Goal: Transaction & Acquisition: Book appointment/travel/reservation

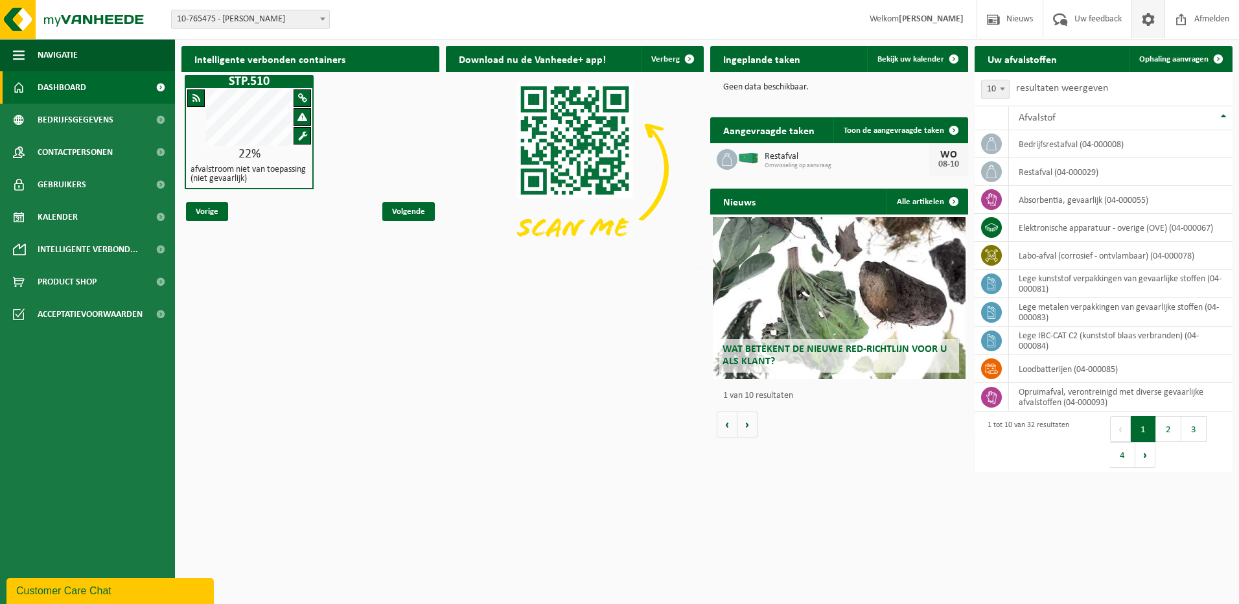
click at [1151, 16] on span at bounding box center [1148, 19] width 19 height 38
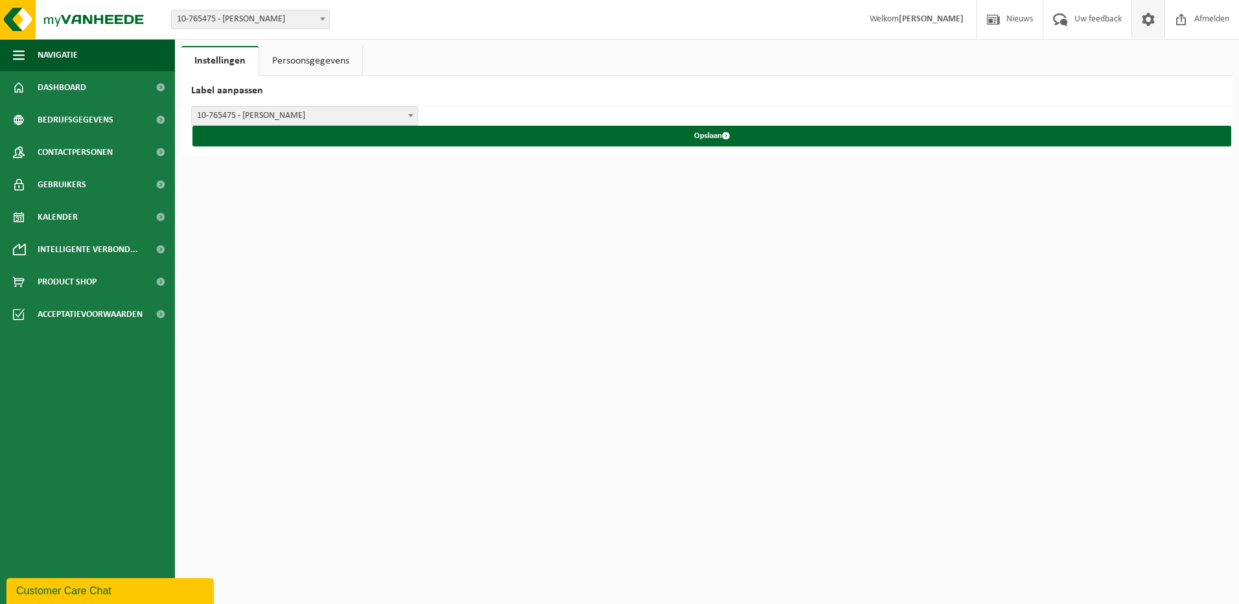
click at [342, 61] on link "Persoonsgegevens" at bounding box center [310, 61] width 103 height 30
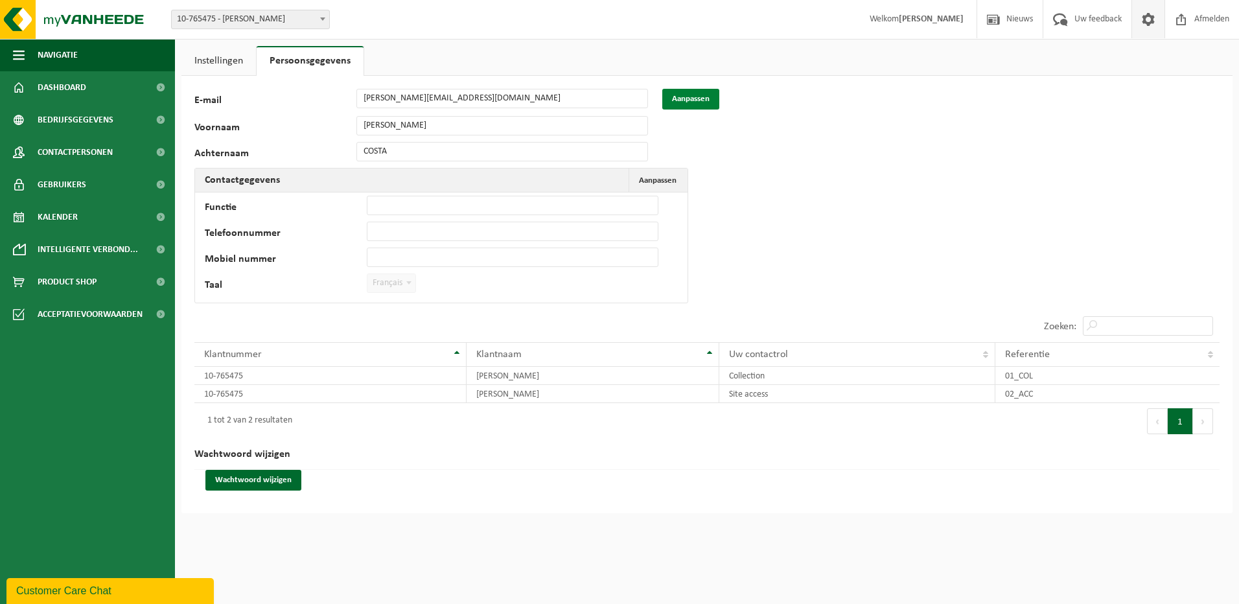
click at [679, 104] on button "Aanpassen" at bounding box center [690, 99] width 57 height 21
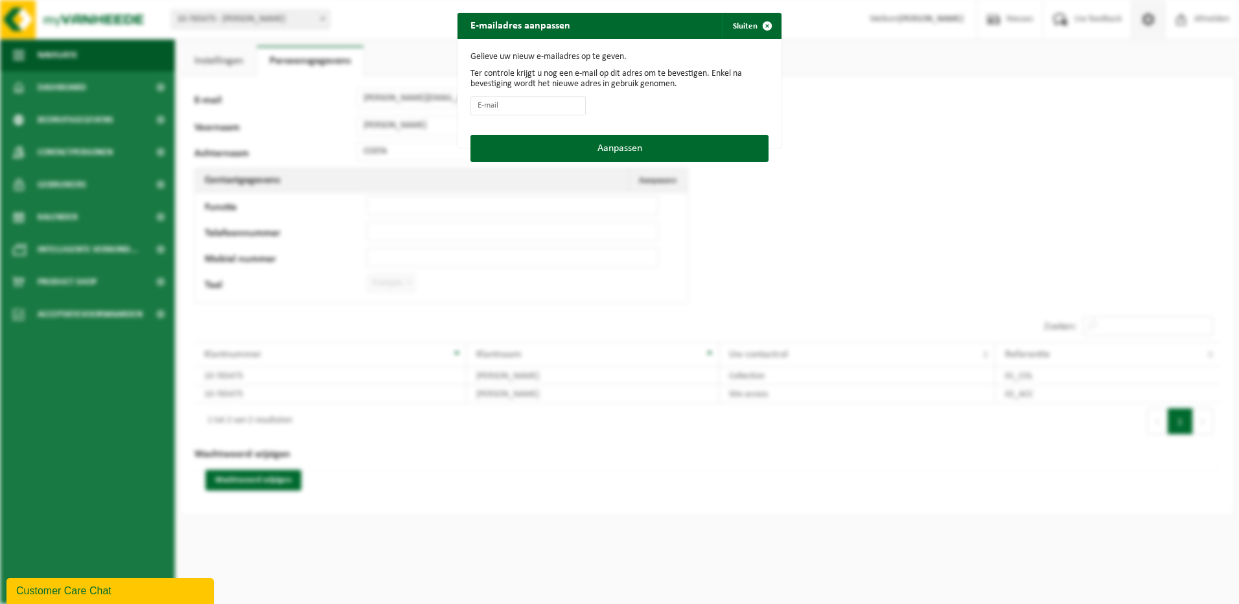
click at [849, 83] on div "E-mailadres aanpassen Sluiten Gelieve uw nieuw e-mailadres op te geven. Ter con…" at bounding box center [619, 302] width 1239 height 604
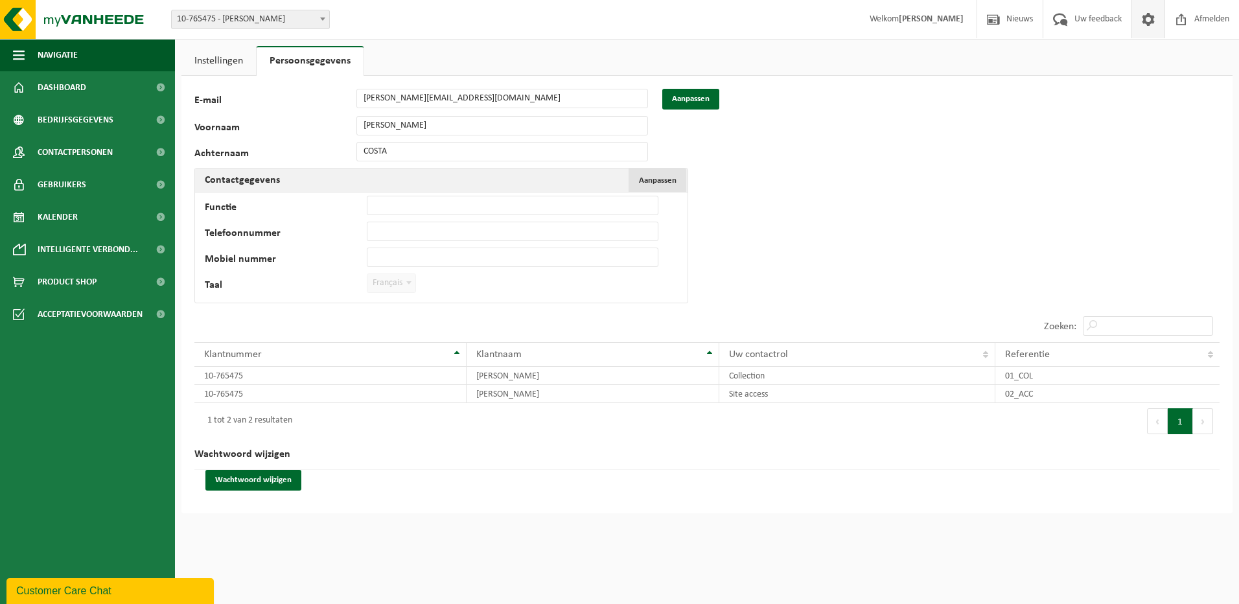
click at [652, 181] on span "Aanpassen" at bounding box center [658, 180] width 38 height 8
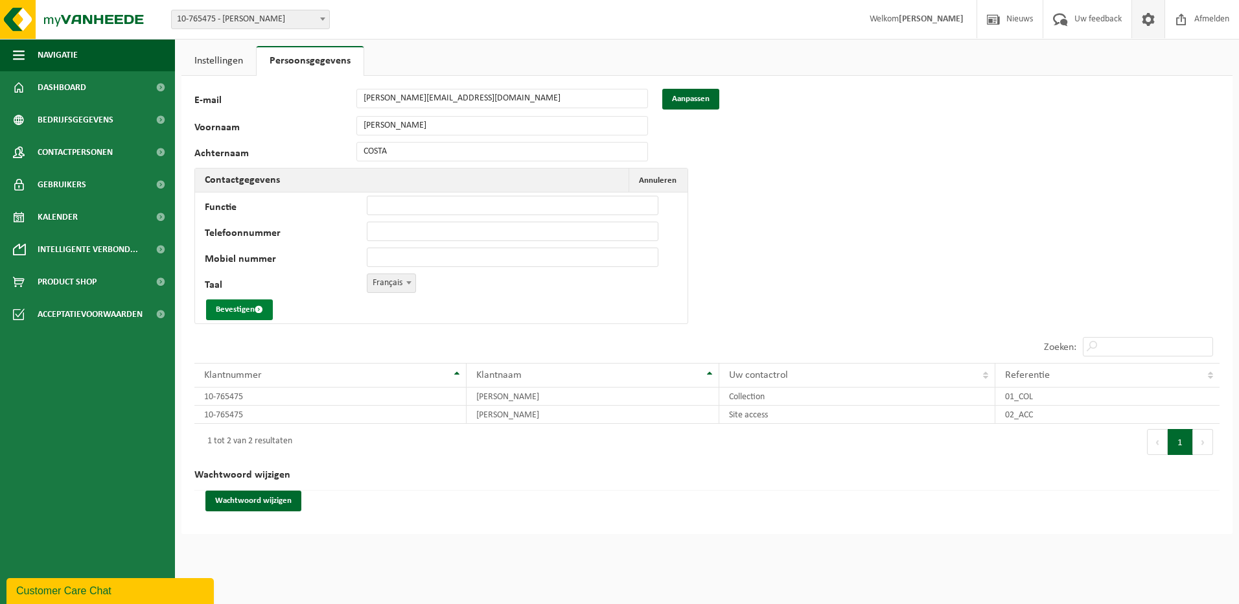
click at [246, 309] on button "Bevestigen" at bounding box center [239, 309] width 67 height 21
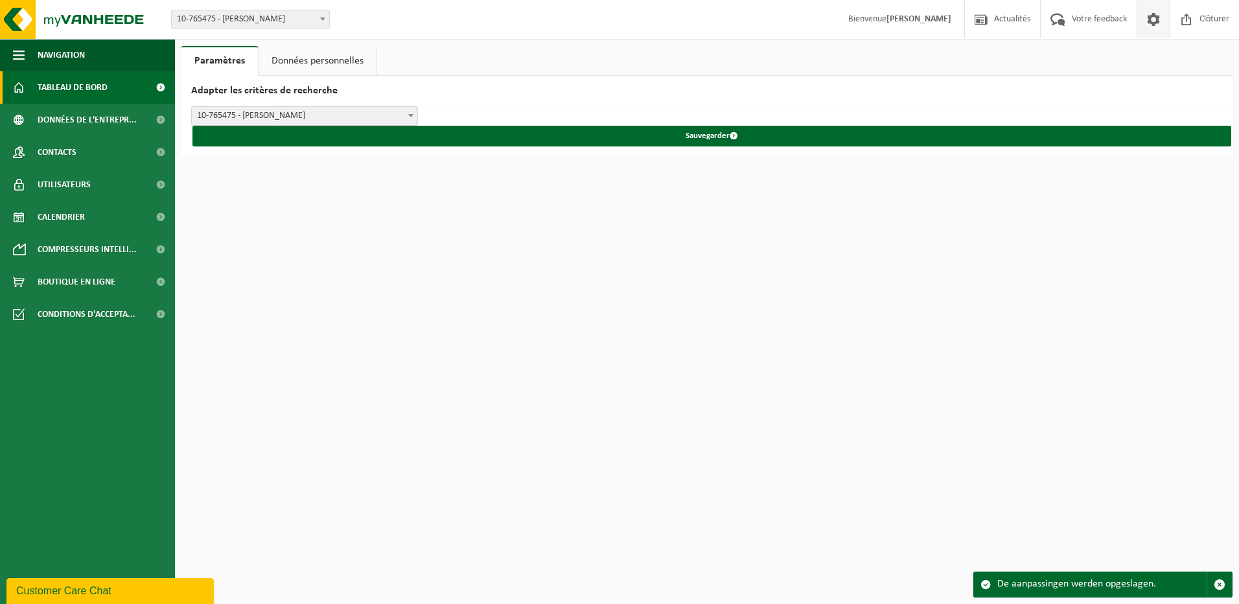
click at [64, 84] on span "Tableau de bord" at bounding box center [73, 87] width 70 height 32
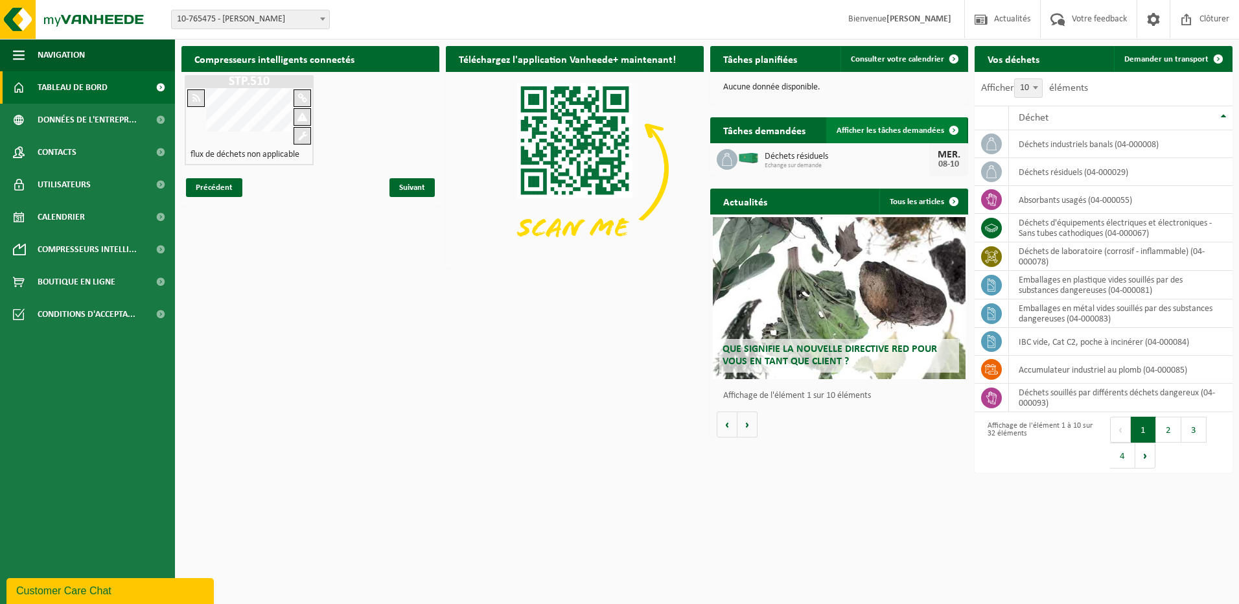
click at [897, 134] on span "Afficher les tâches demandées" at bounding box center [891, 130] width 108 height 8
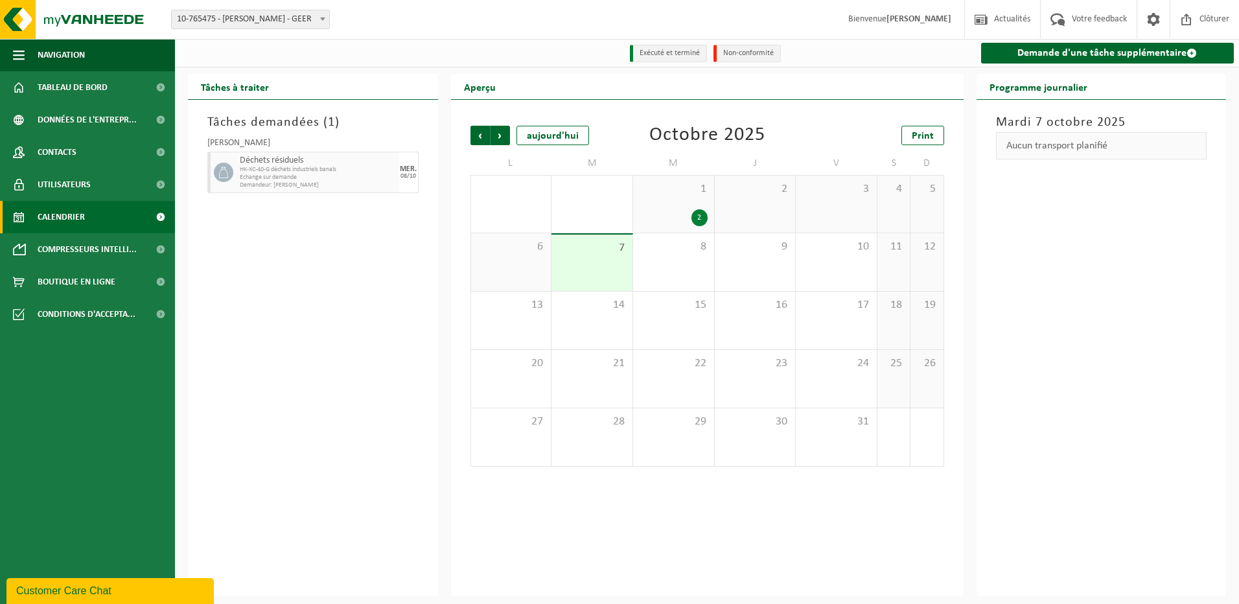
click at [693, 218] on div "2" at bounding box center [700, 217] width 16 height 17
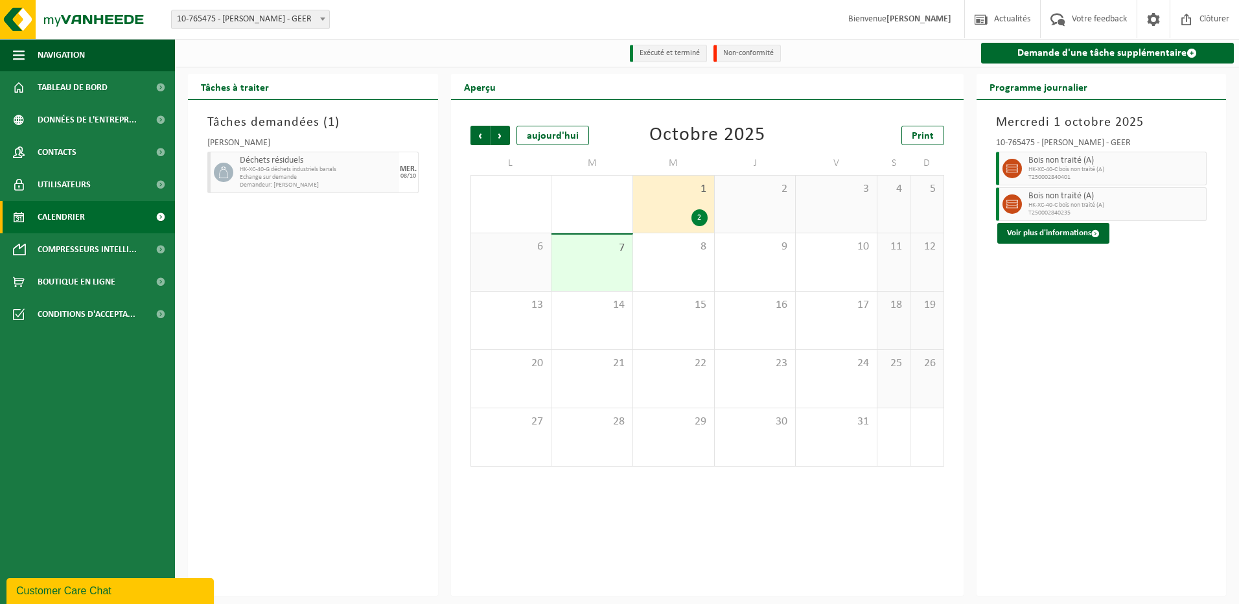
click at [1055, 178] on span "T250002840401" at bounding box center [1116, 178] width 175 height 8
click at [1058, 230] on button "Voir plus d'informations" at bounding box center [1054, 233] width 112 height 21
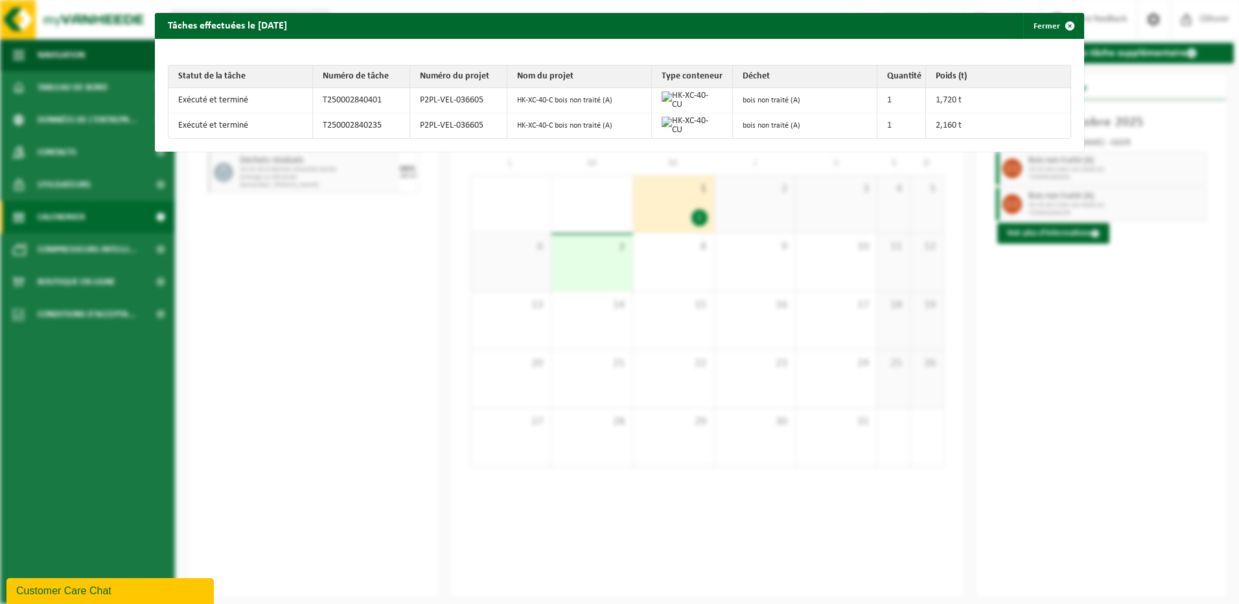
click at [1172, 262] on div "Tâches effectuées le 2025-10-01 Fermer Statut de la tâche Numéro de tâche Numér…" at bounding box center [619, 302] width 1239 height 604
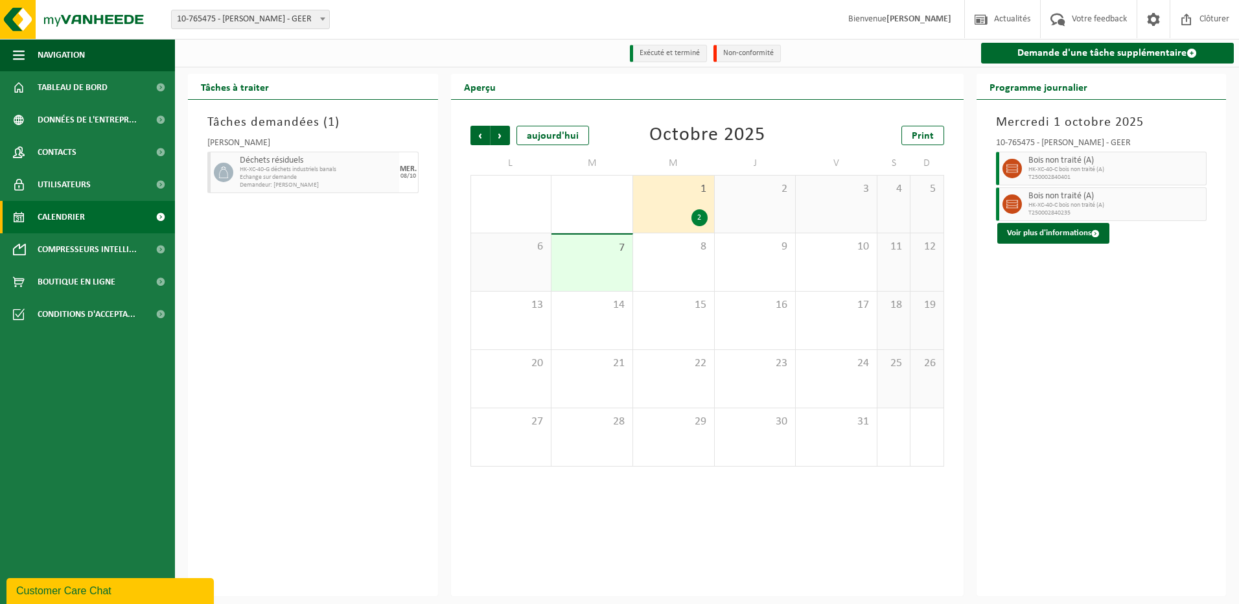
click at [749, 202] on div "2" at bounding box center [755, 204] width 81 height 57
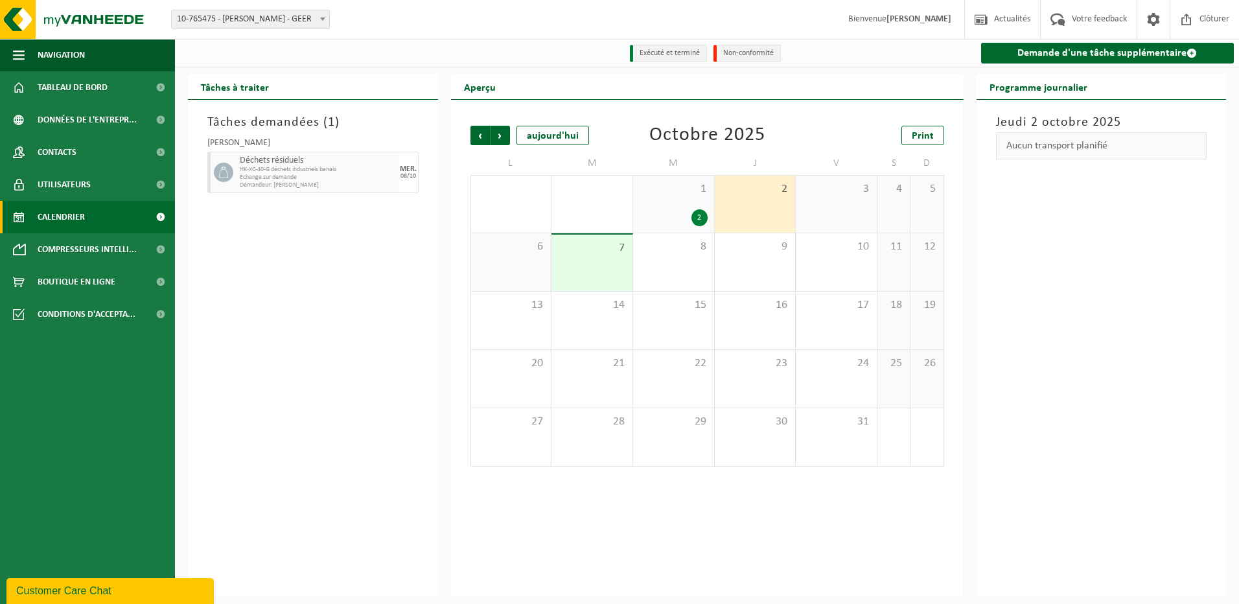
click at [829, 209] on div "3" at bounding box center [836, 204] width 81 height 57
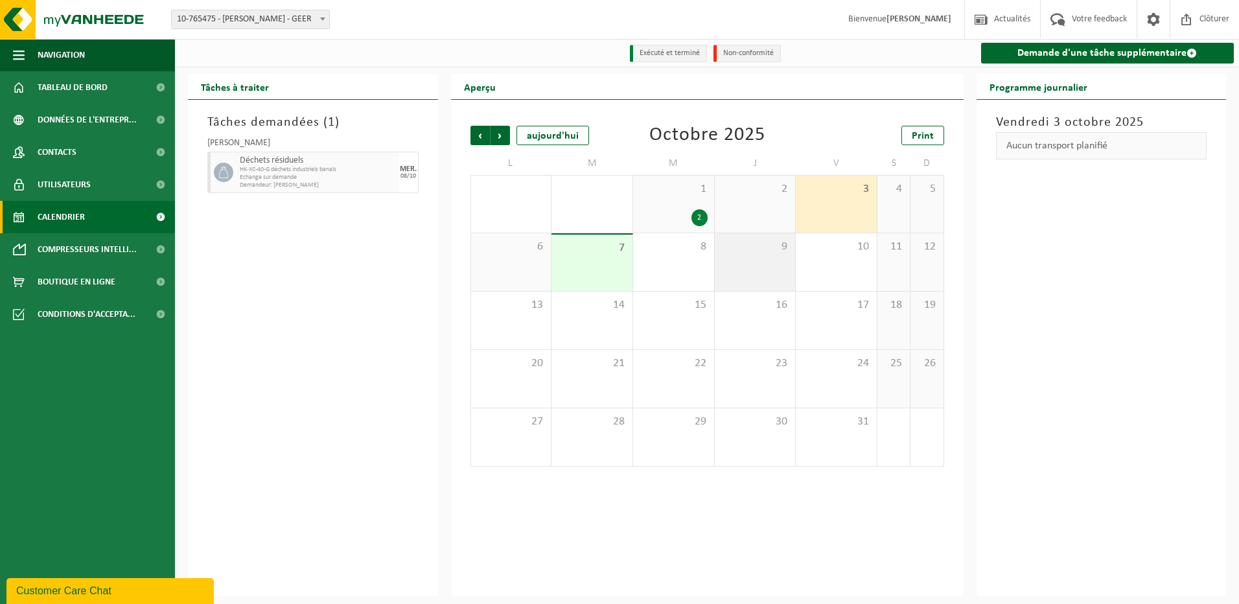
click at [763, 264] on div "9" at bounding box center [755, 262] width 81 height 58
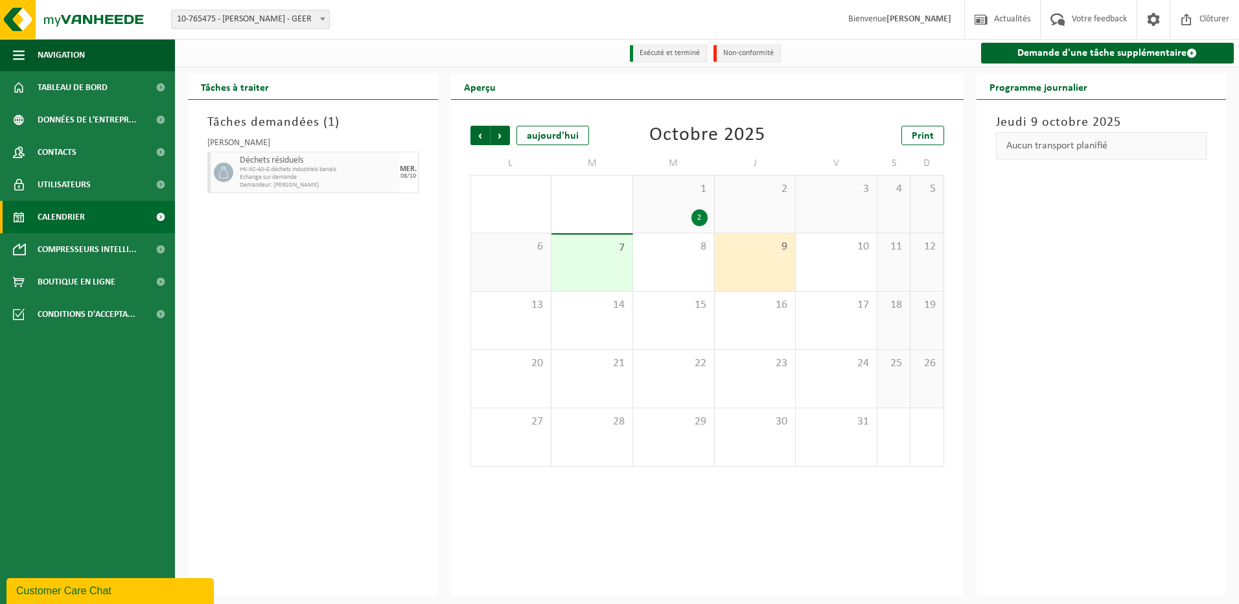
click at [519, 269] on div "6" at bounding box center [511, 262] width 80 height 58
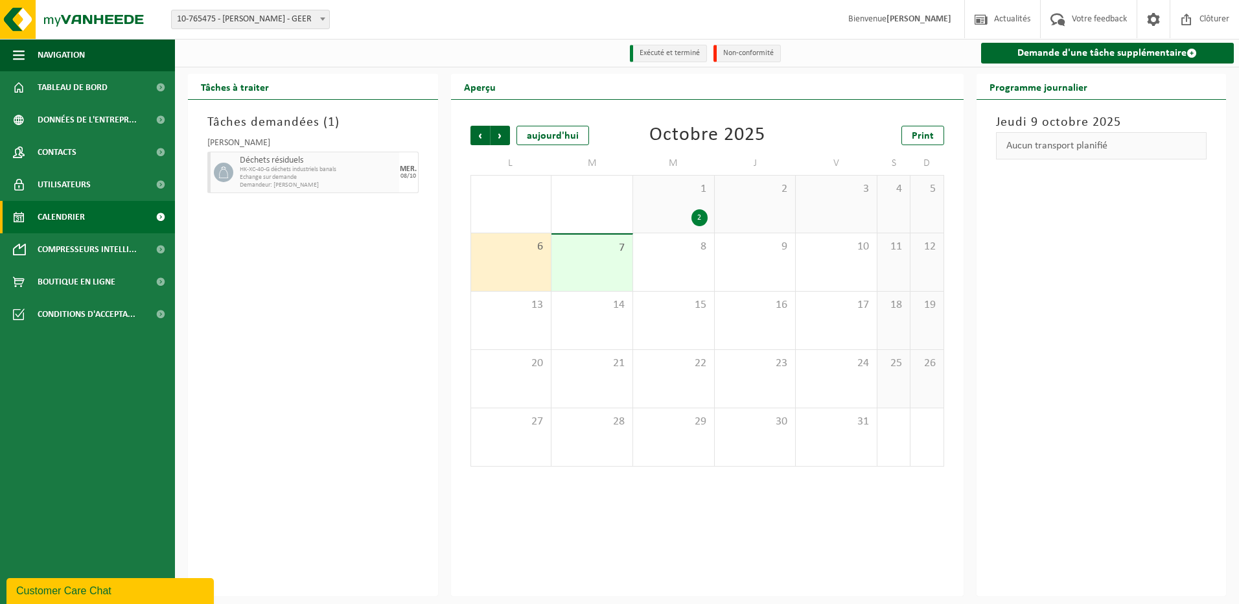
drag, startPoint x: 589, startPoint y: 265, endPoint x: 604, endPoint y: 265, distance: 15.6
click at [589, 265] on div "7" at bounding box center [592, 263] width 81 height 56
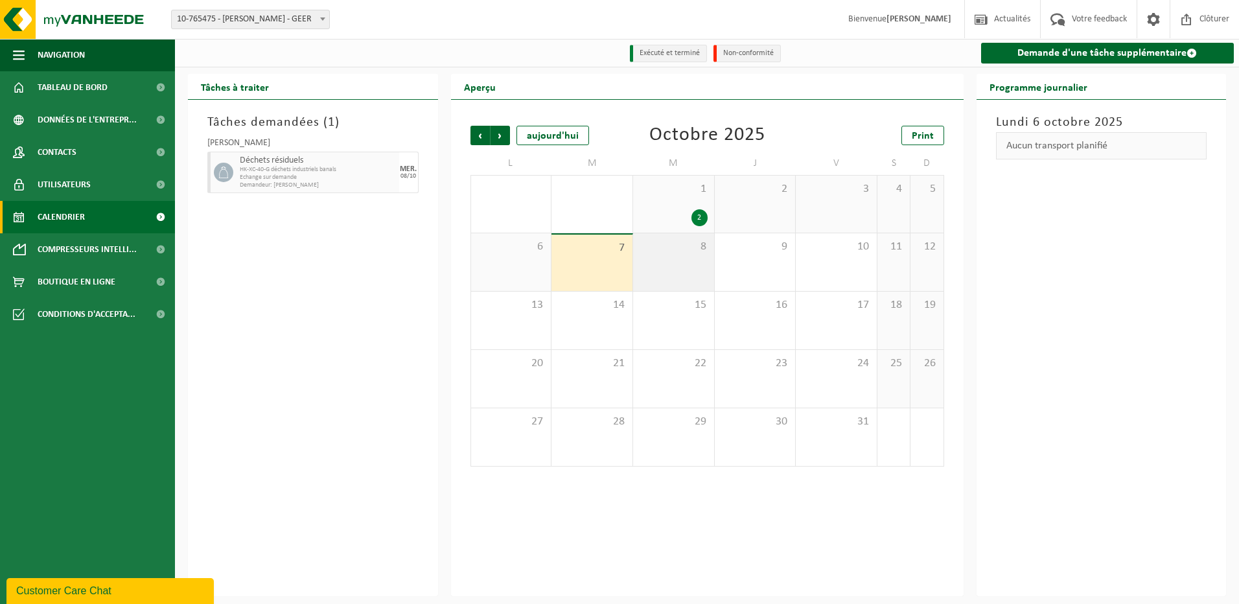
click at [666, 265] on div "8" at bounding box center [673, 262] width 81 height 58
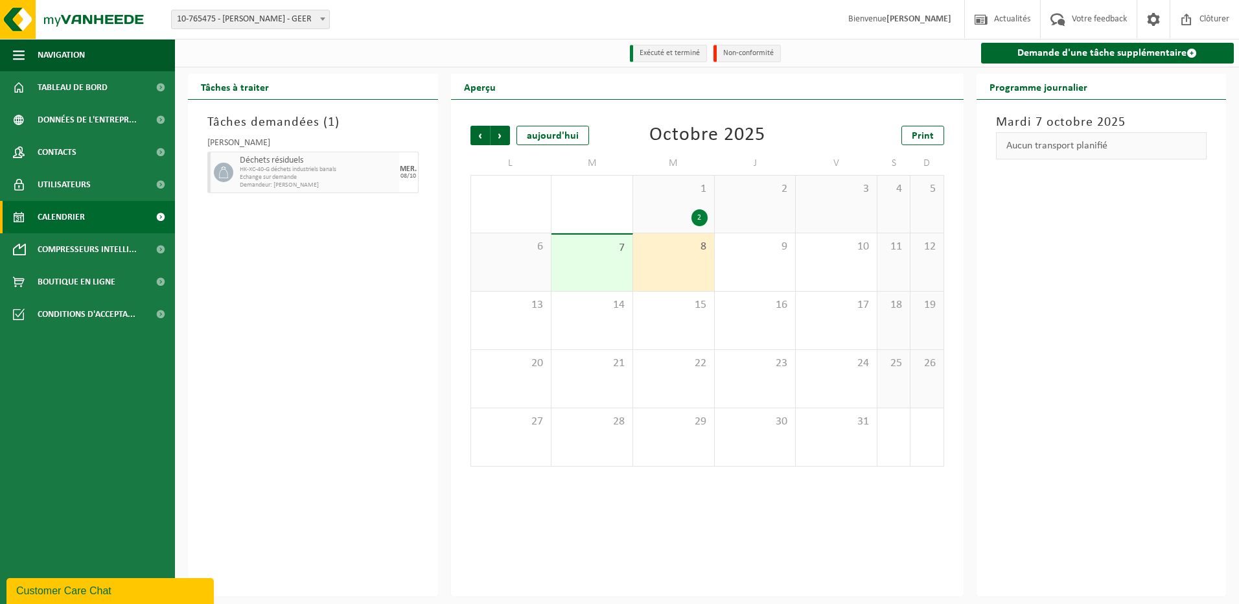
click at [691, 216] on div "2" at bounding box center [674, 217] width 68 height 17
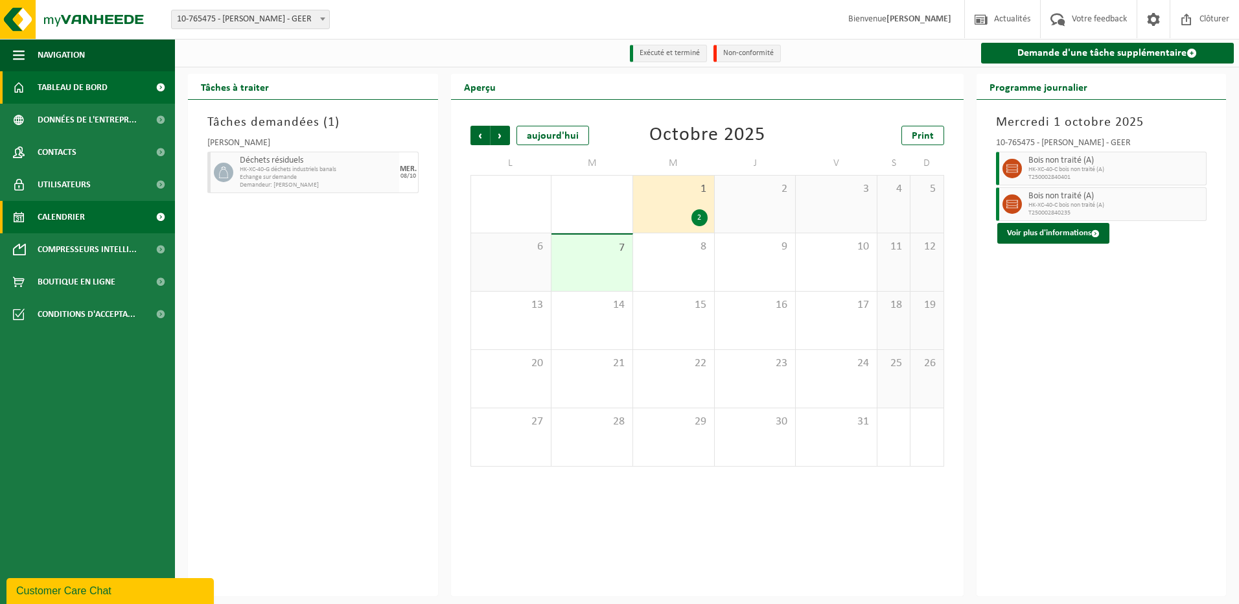
click at [81, 84] on span "Tableau de bord" at bounding box center [73, 87] width 70 height 32
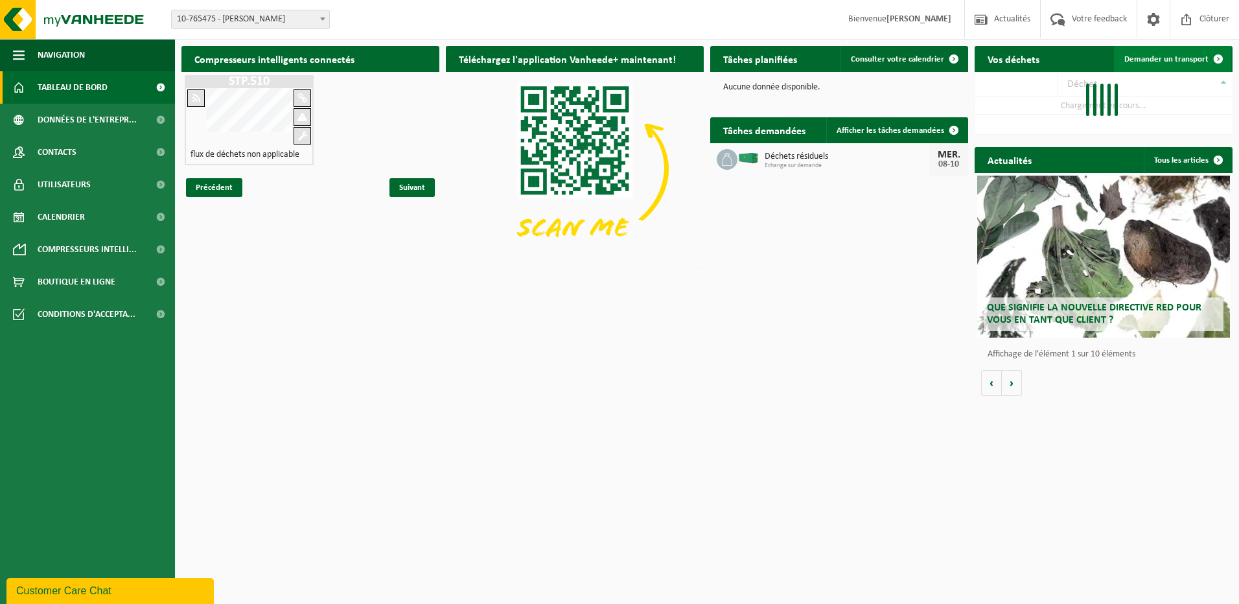
click at [1187, 60] on span "Demander un transport" at bounding box center [1167, 59] width 84 height 8
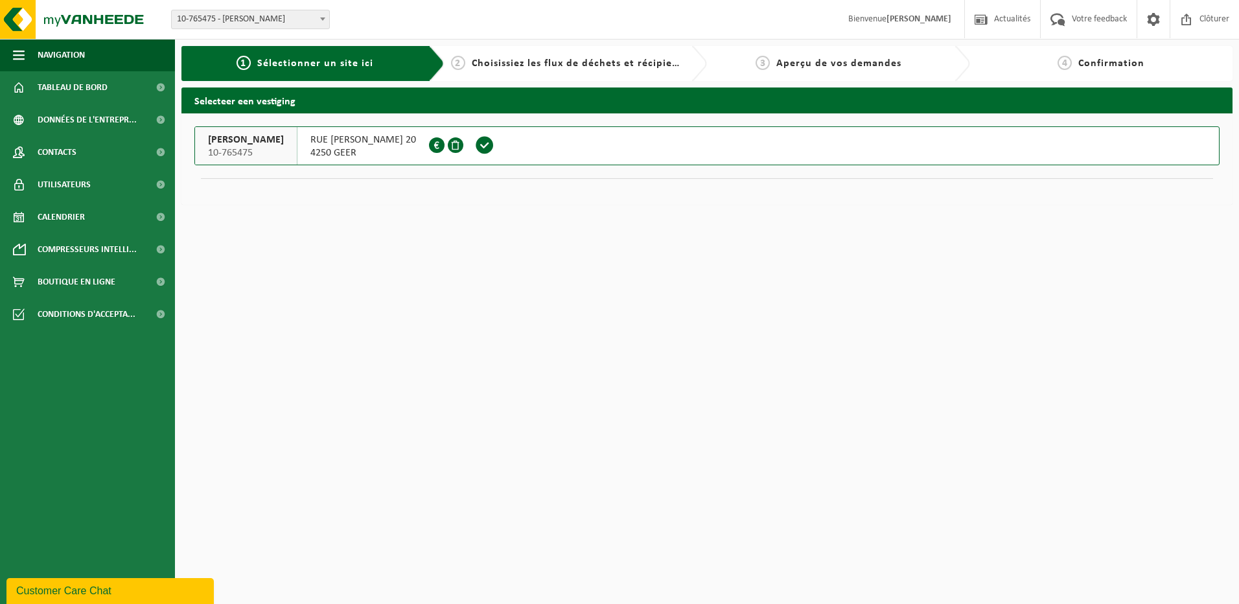
click at [250, 148] on span "10-765475" at bounding box center [246, 152] width 76 height 13
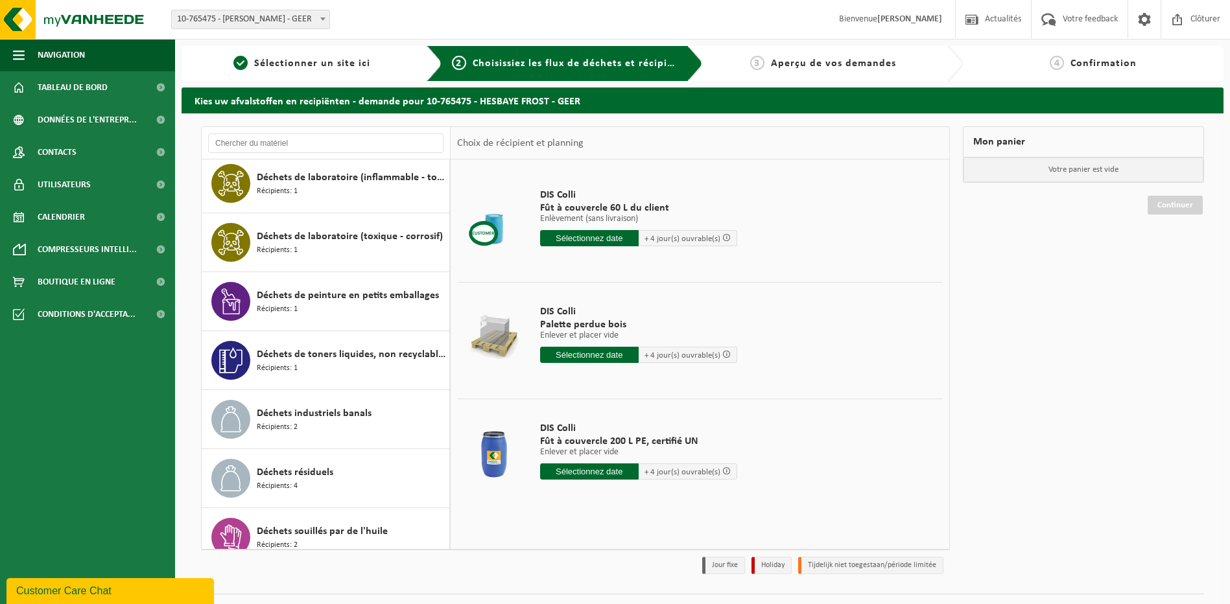
scroll to position [778, 0]
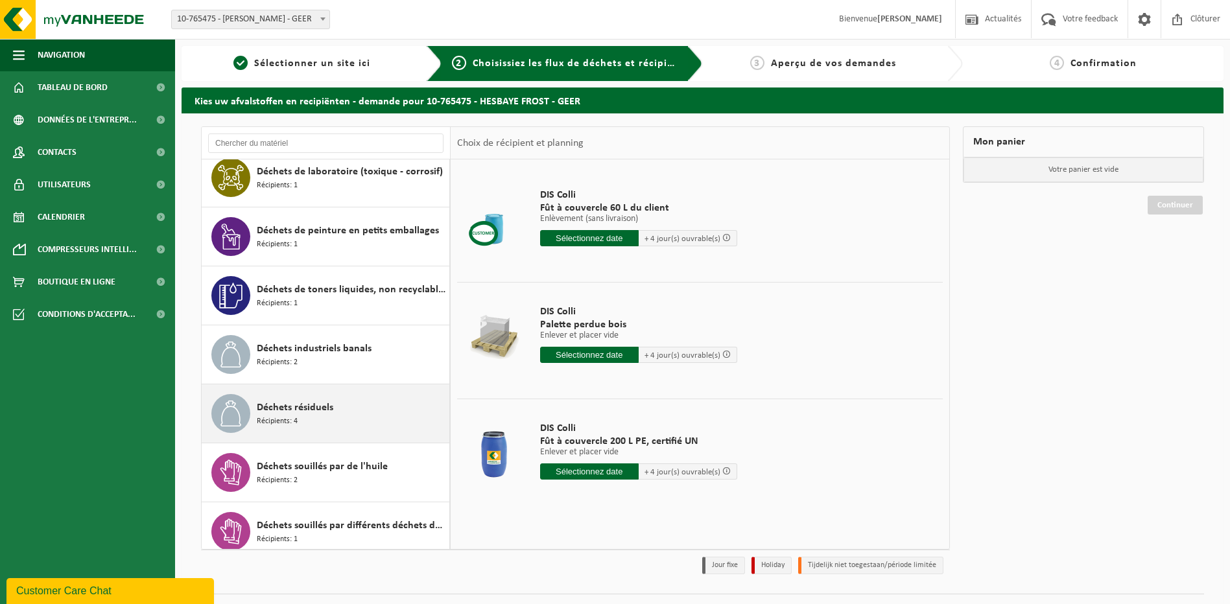
click at [301, 410] on span "Déchets résiduels" at bounding box center [295, 408] width 76 height 16
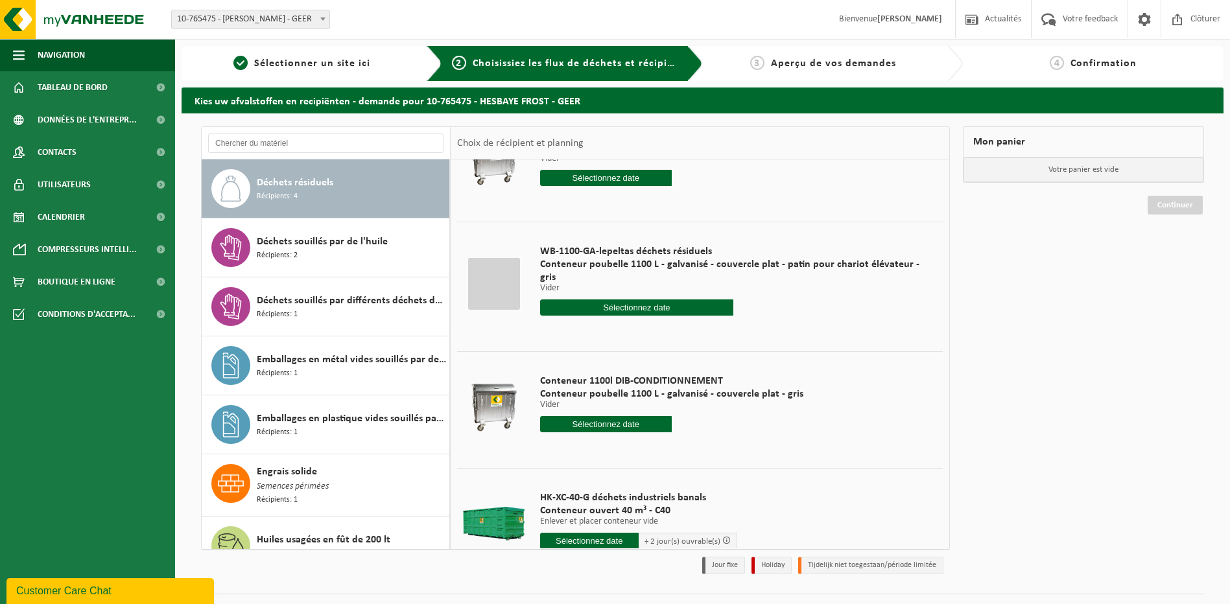
scroll to position [103, 0]
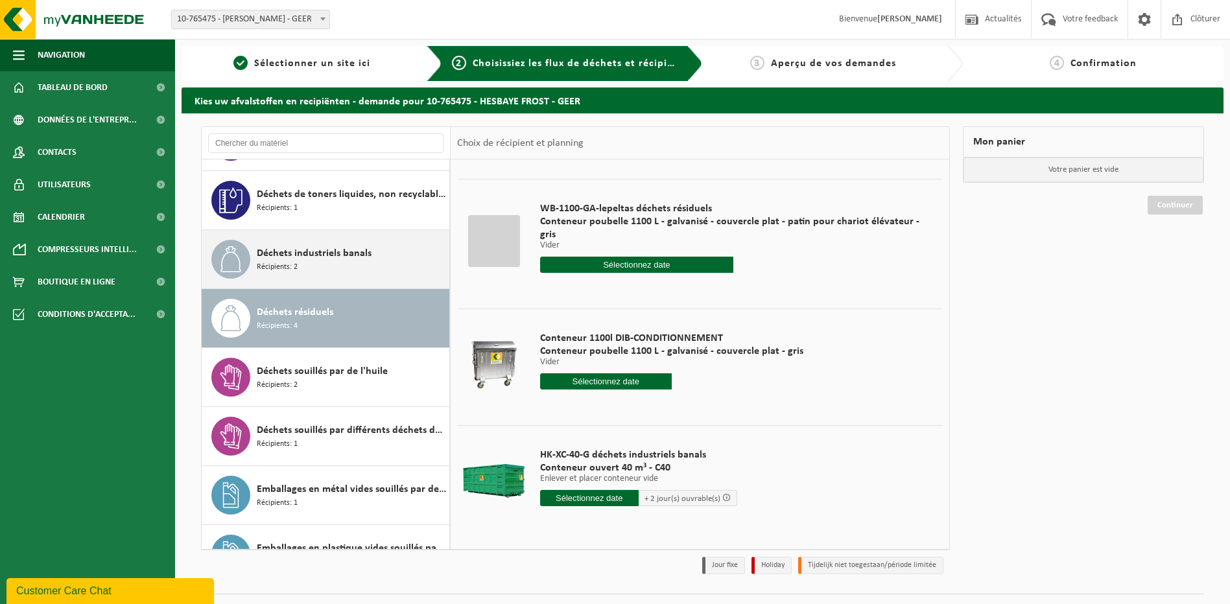
click at [275, 266] on span "Récipients: 2" at bounding box center [277, 267] width 41 height 12
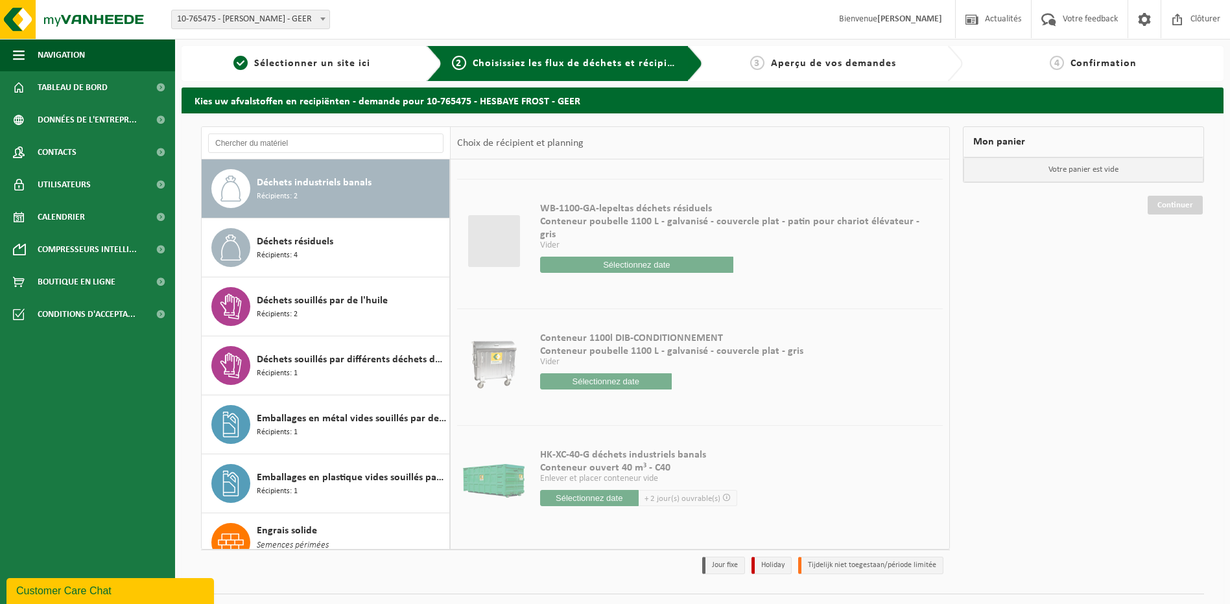
scroll to position [0, 0]
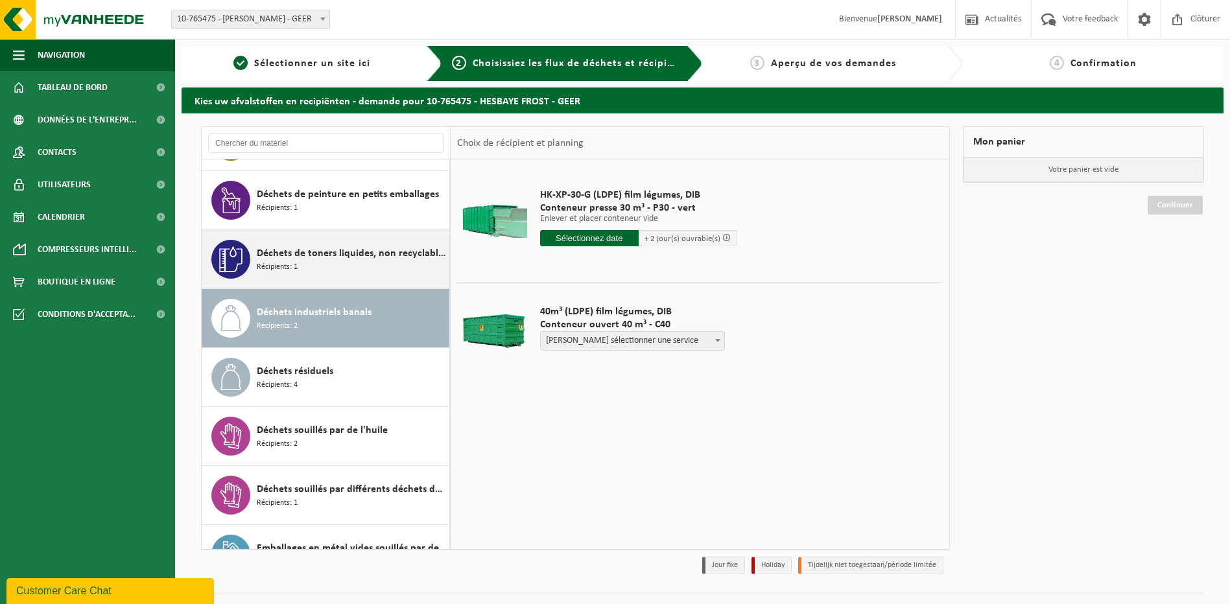
click at [310, 258] on span "Déchets de toners liquides, non recyclable, dangereux" at bounding box center [351, 254] width 189 height 16
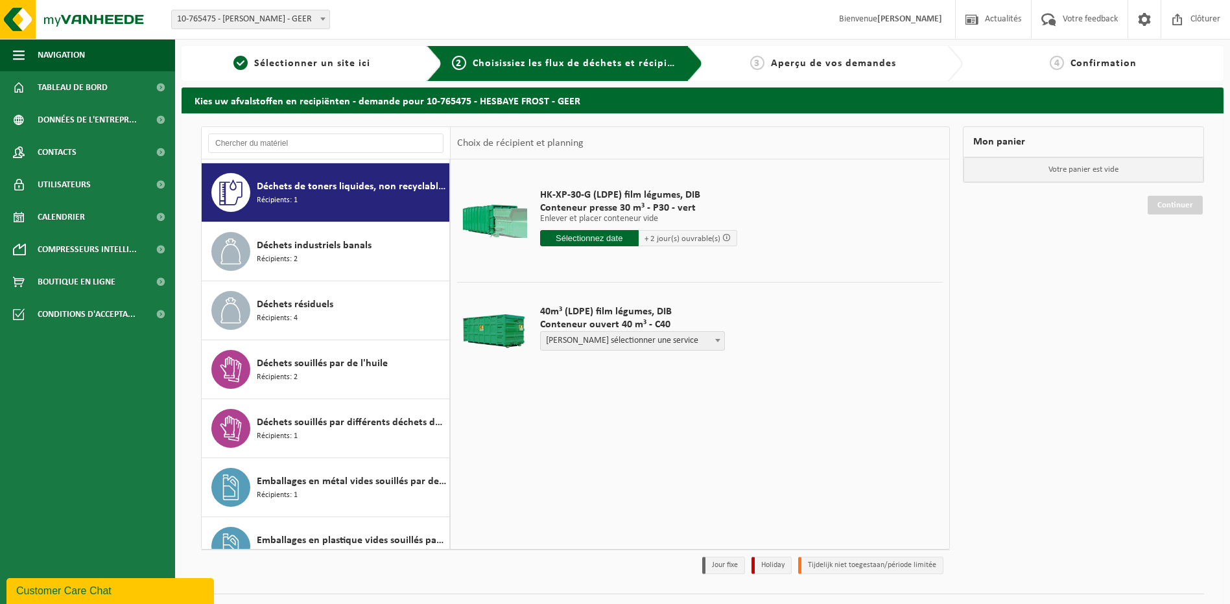
scroll to position [885, 0]
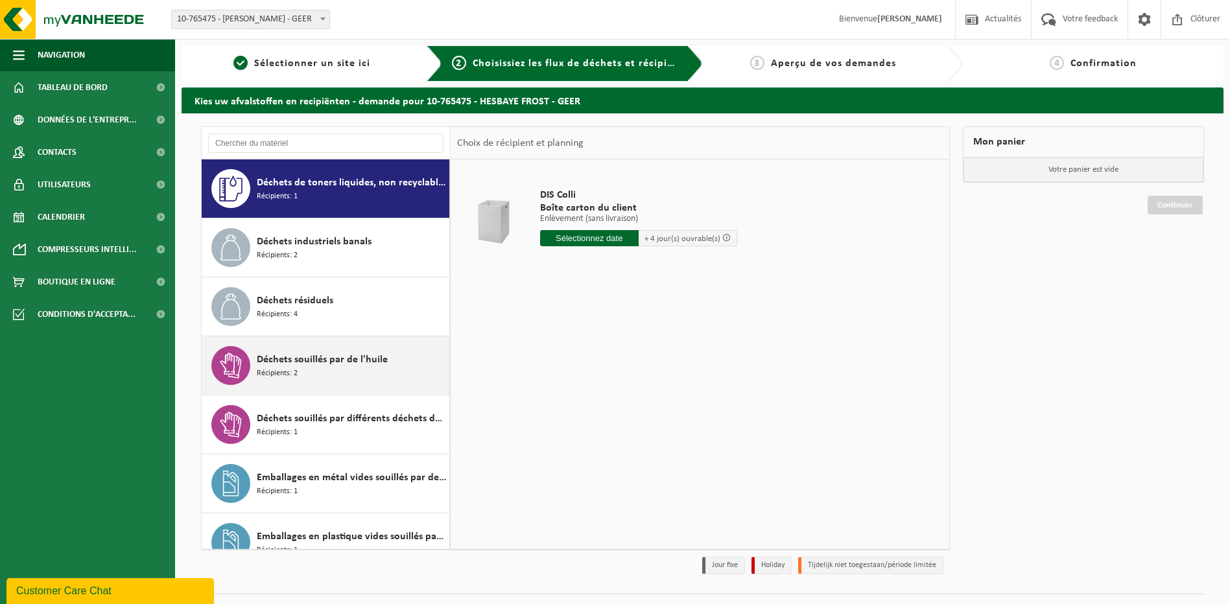
click at [330, 371] on div "Déchets souillés par de l'huile Récipients: 2" at bounding box center [351, 365] width 189 height 39
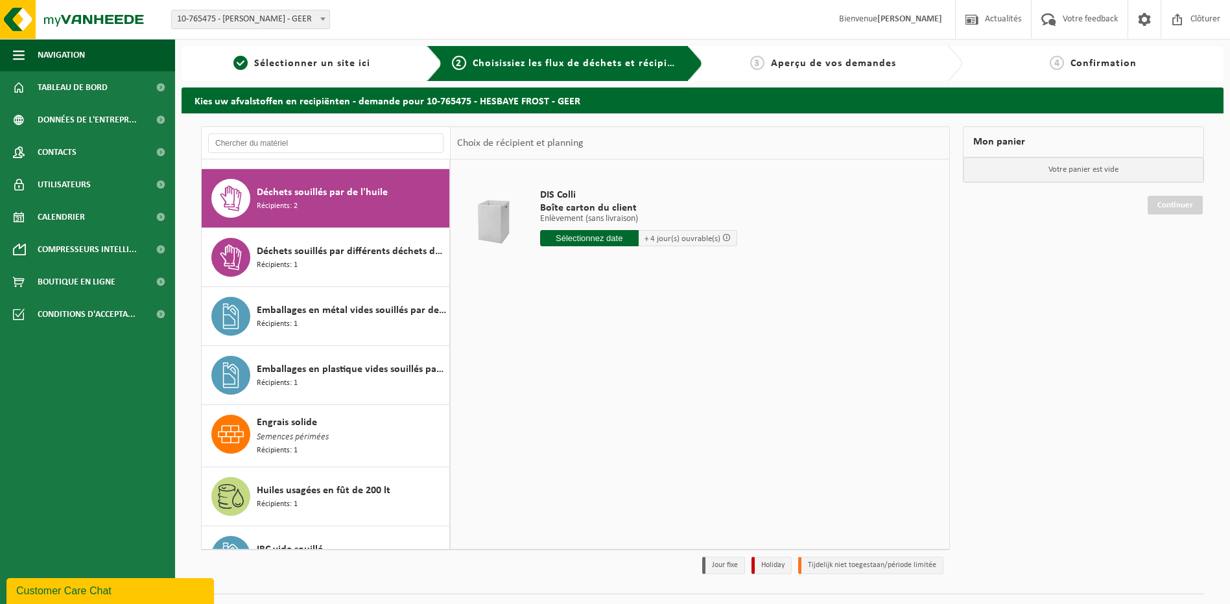
scroll to position [1062, 0]
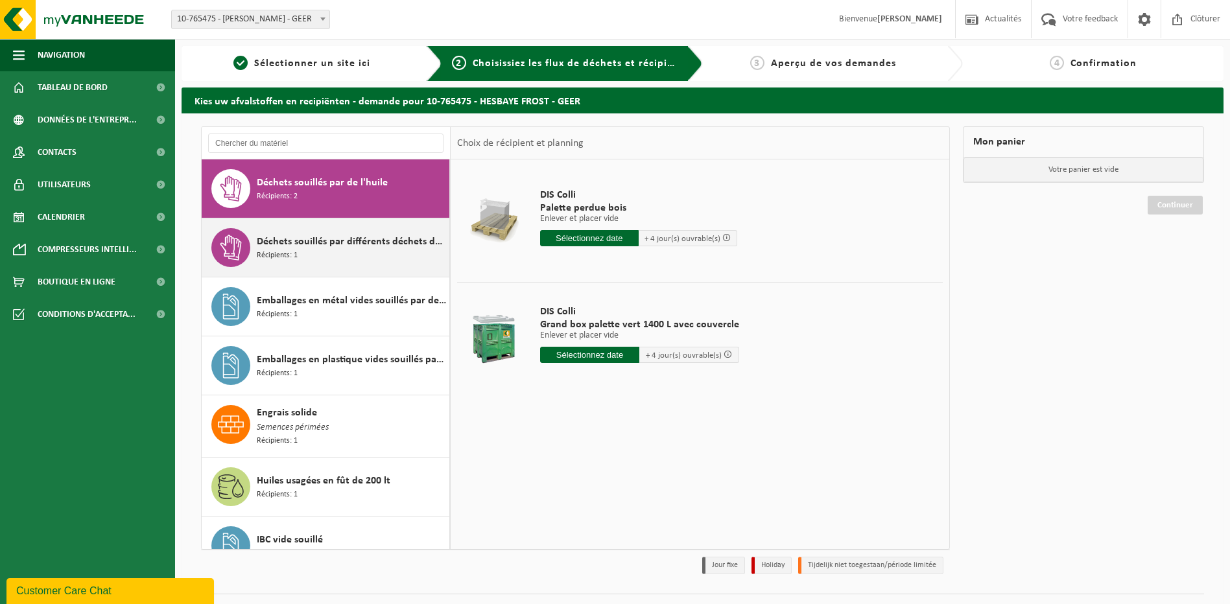
click at [318, 254] on div "Déchets souillés par différents déchets dangereux Récipients: 1" at bounding box center [351, 247] width 189 height 39
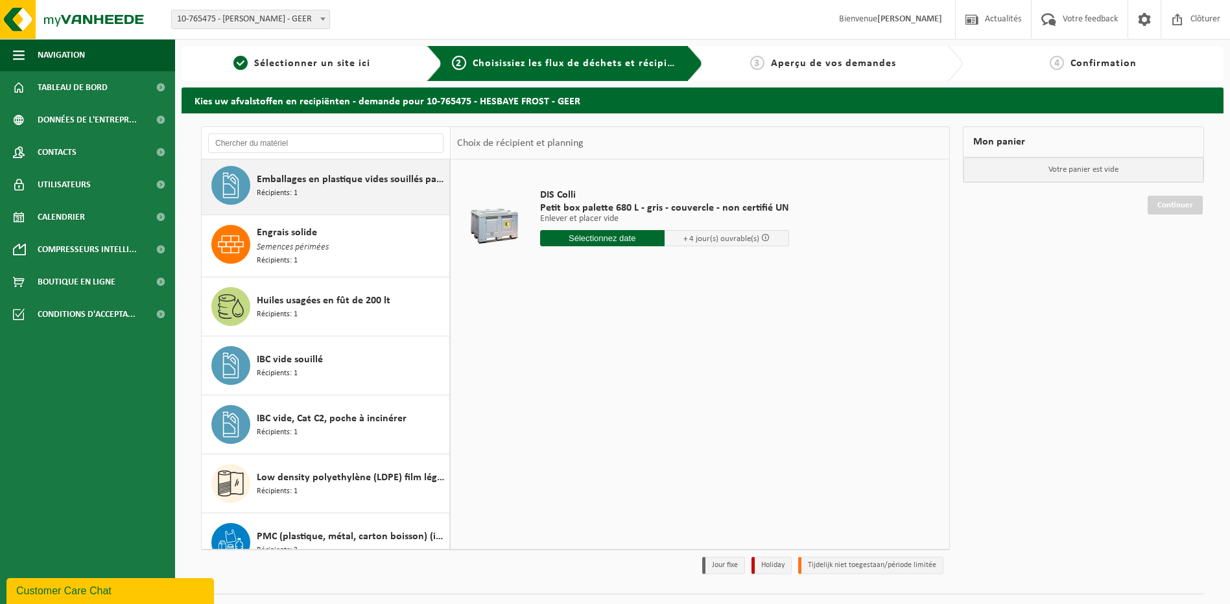
scroll to position [1250, 0]
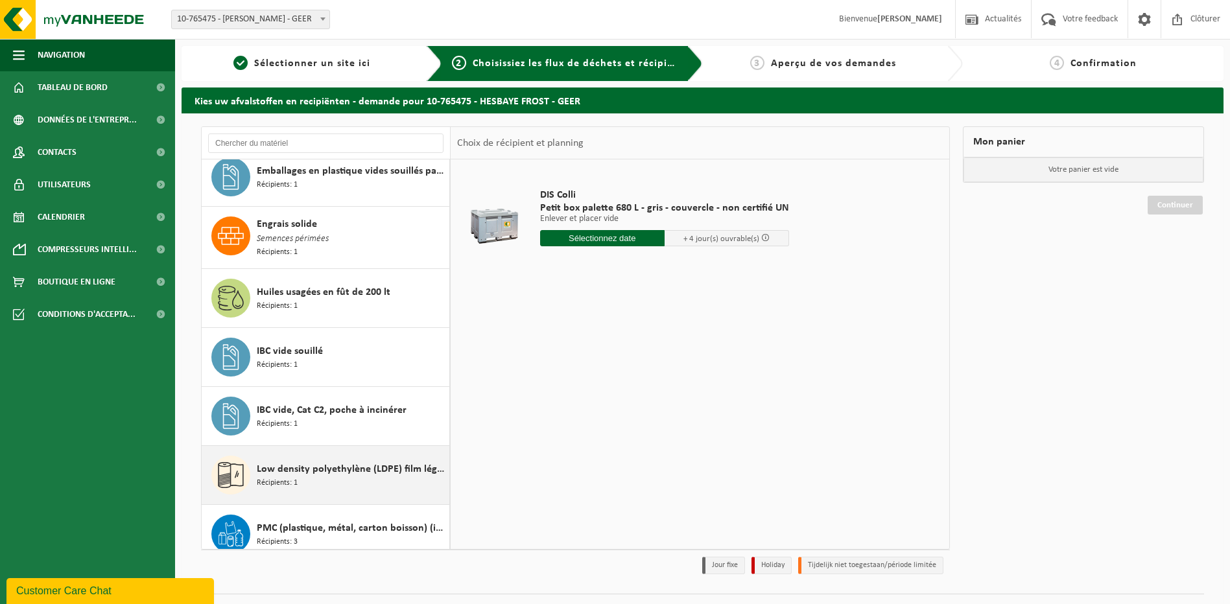
click at [330, 474] on span "Low density polyethylène (LDPE) film légumes, en vrac" at bounding box center [351, 469] width 189 height 16
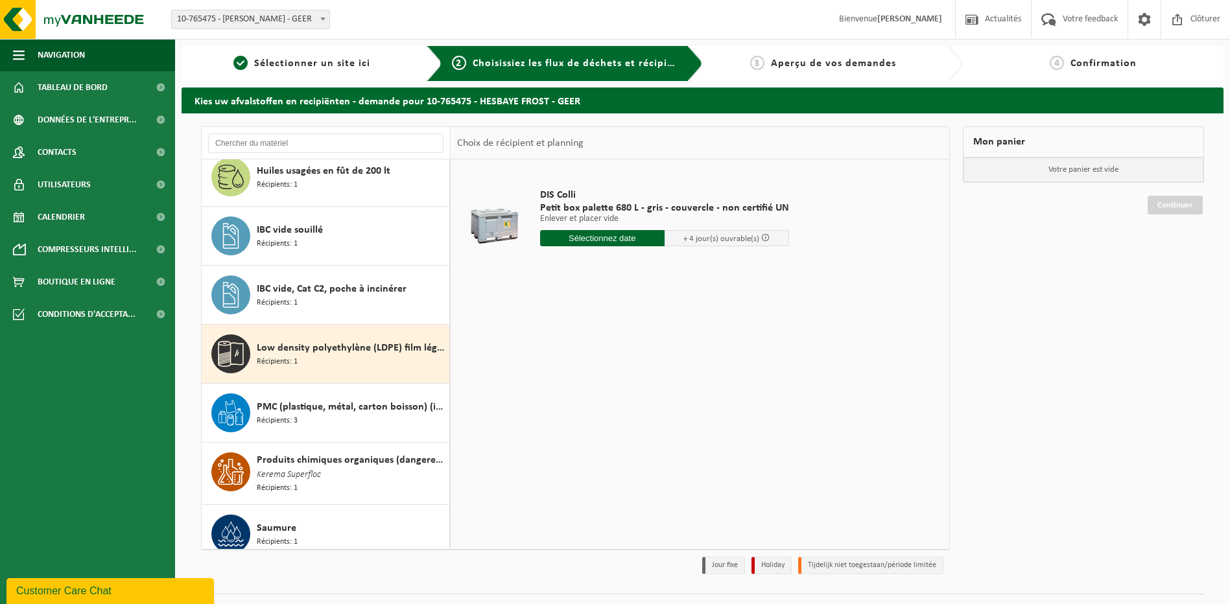
scroll to position [1441, 0]
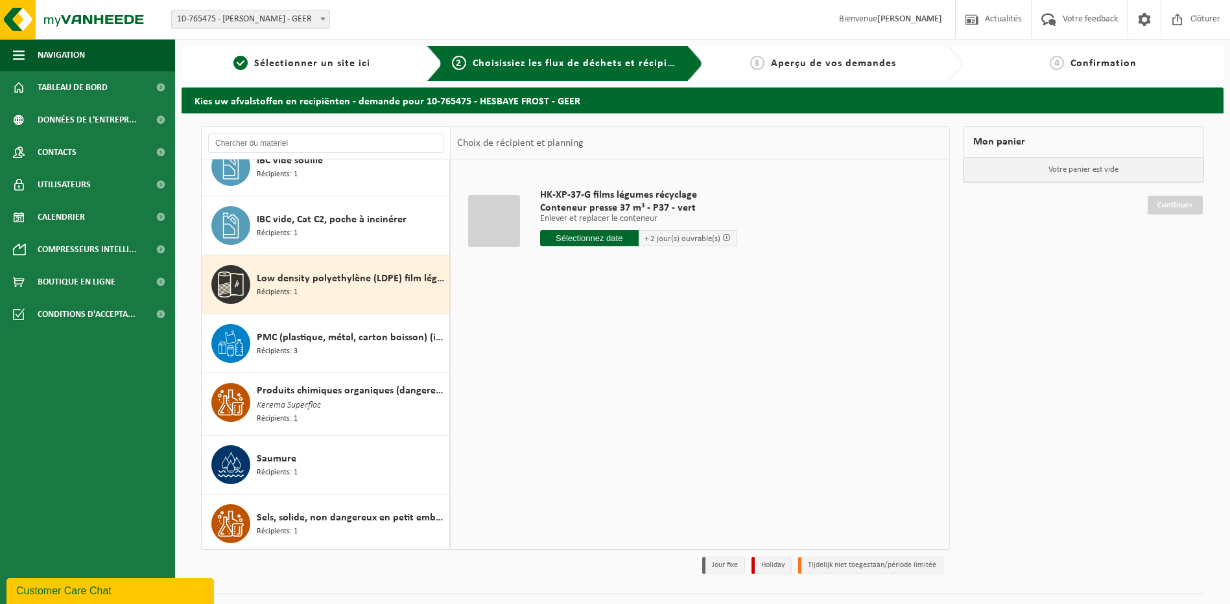
click at [616, 243] on input "text" at bounding box center [589, 238] width 99 height 16
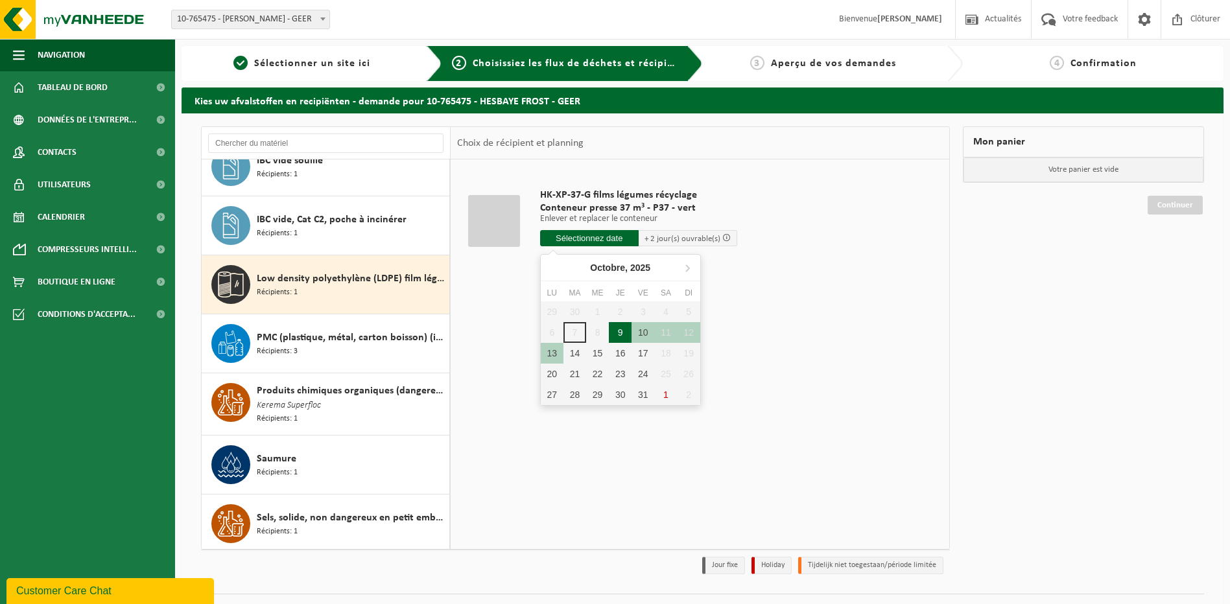
click at [620, 334] on div "9" at bounding box center [620, 332] width 23 height 21
type input "à partir de 2025-10-09"
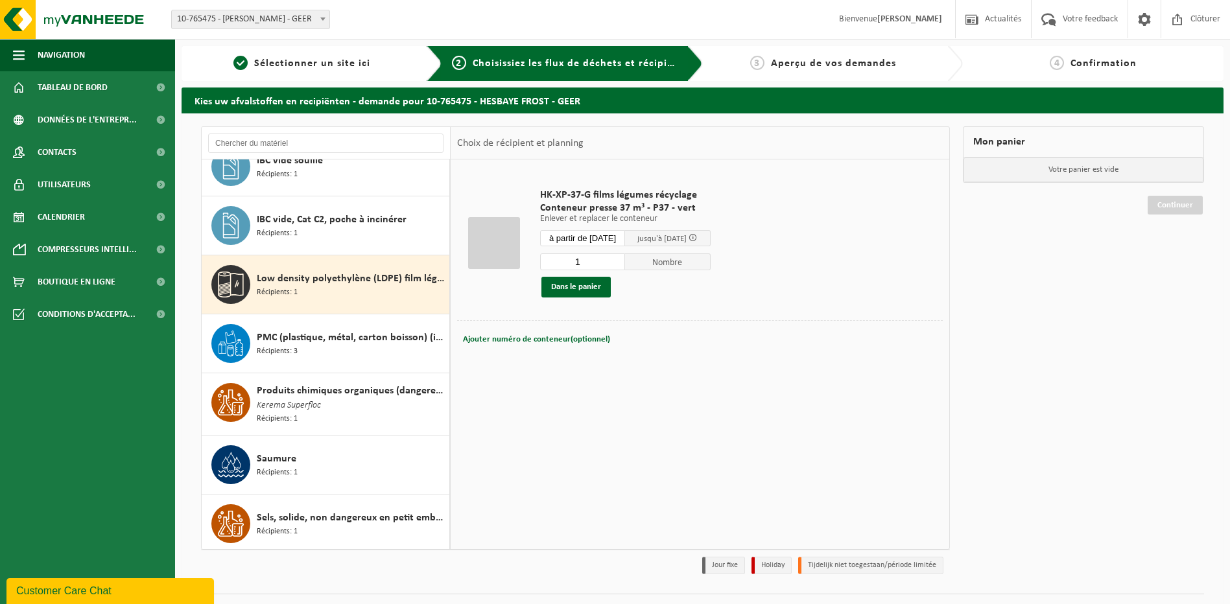
type input "1"
click at [624, 264] on input "1" at bounding box center [583, 261] width 86 height 17
click at [583, 288] on button "Dans le panier" at bounding box center [575, 287] width 69 height 21
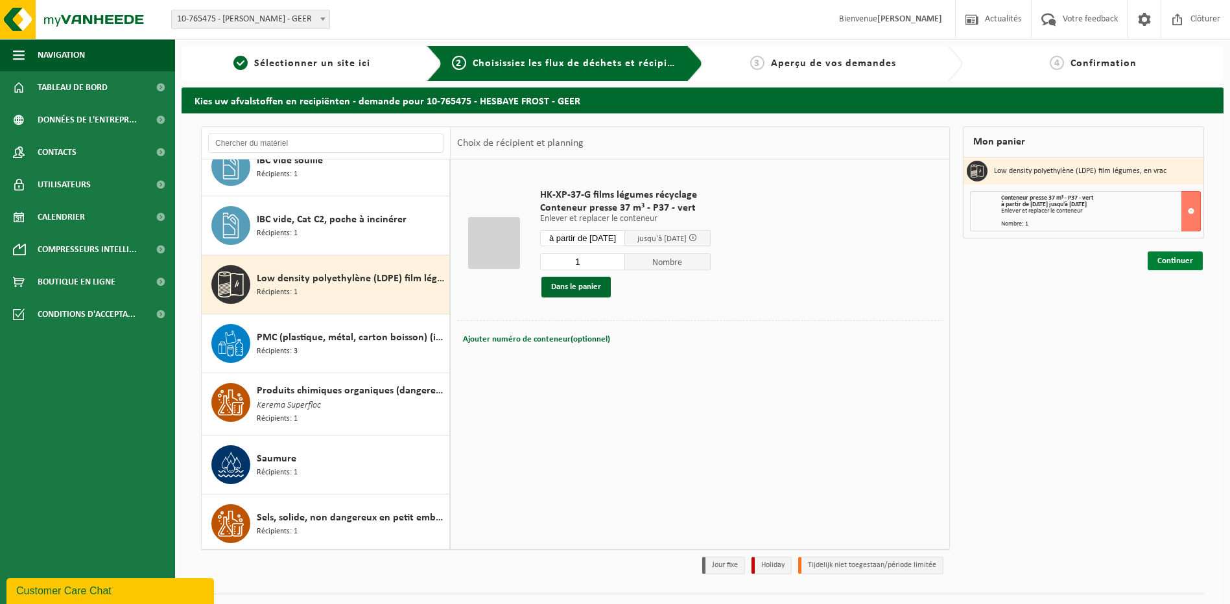
click at [1184, 259] on link "Continuer" at bounding box center [1174, 260] width 55 height 19
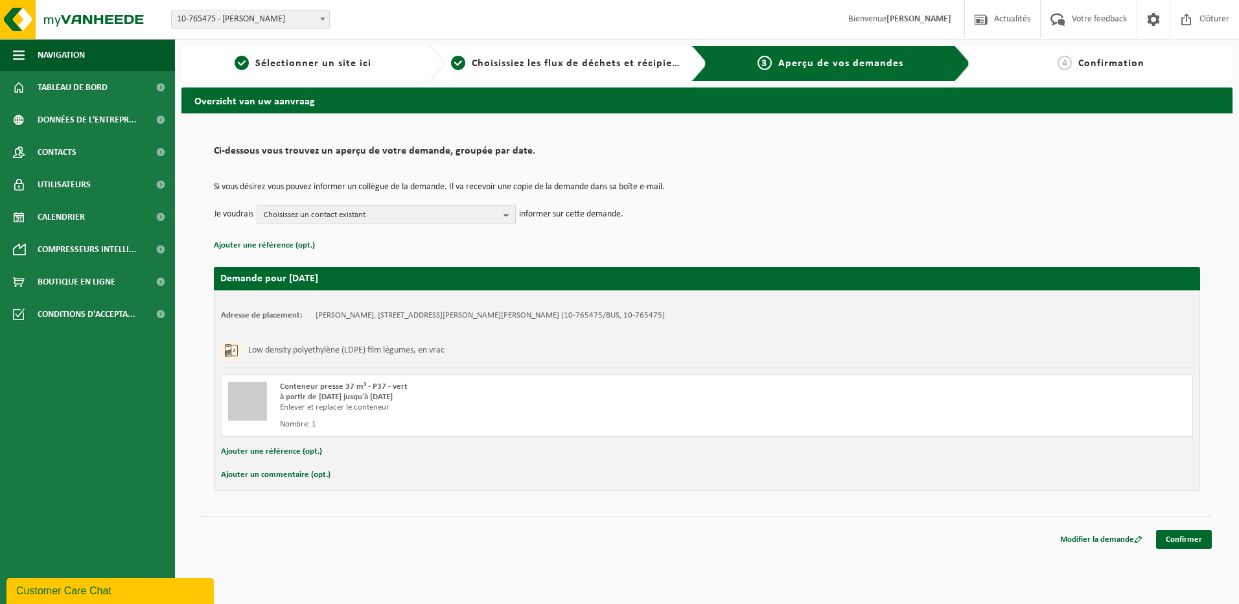
click at [507, 217] on b "button" at bounding box center [510, 214] width 12 height 18
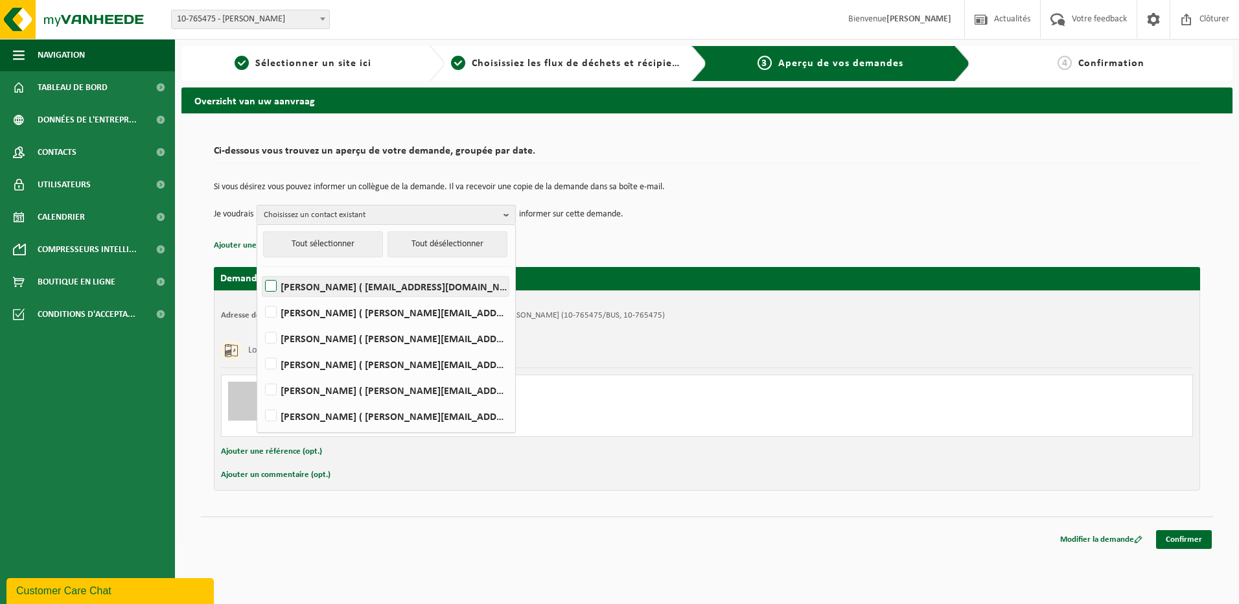
click at [275, 286] on label "[PERSON_NAME] ( [EMAIL_ADDRESS][DOMAIN_NAME] )" at bounding box center [386, 286] width 246 height 19
click at [261, 270] on input "[PERSON_NAME] ( [EMAIL_ADDRESS][DOMAIN_NAME] )" at bounding box center [260, 270] width 1 height 1
checkbox input "true"
click at [271, 336] on label "[PERSON_NAME] ( [PERSON_NAME][EMAIL_ADDRESS][PERSON_NAME][DOMAIN_NAME] )" at bounding box center [386, 338] width 246 height 19
click at [261, 322] on input "[PERSON_NAME] ( [PERSON_NAME][EMAIL_ADDRESS][PERSON_NAME][DOMAIN_NAME] )" at bounding box center [260, 321] width 1 height 1
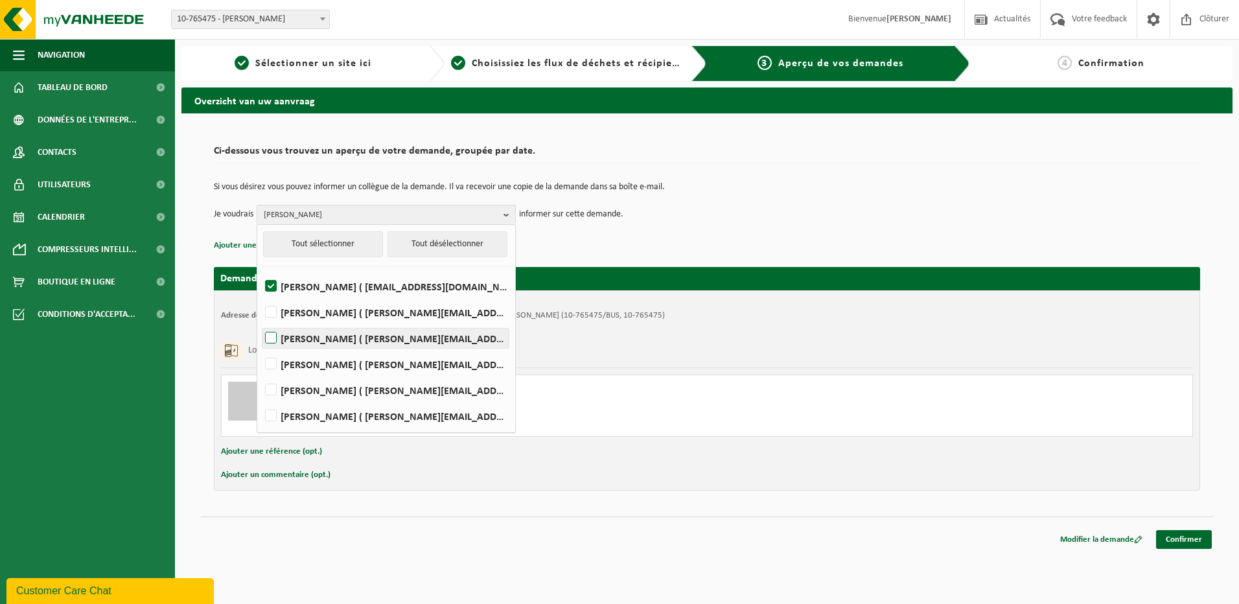
checkbox input "true"
click at [275, 366] on label "[PERSON_NAME] ( [PERSON_NAME][EMAIL_ADDRESS][DOMAIN_NAME] )" at bounding box center [386, 364] width 246 height 19
click at [261, 348] on input "[PERSON_NAME] ( [PERSON_NAME][EMAIL_ADDRESS][DOMAIN_NAME] )" at bounding box center [260, 347] width 1 height 1
checkbox input "true"
click at [1180, 536] on link "Confirmer" at bounding box center [1184, 539] width 56 height 19
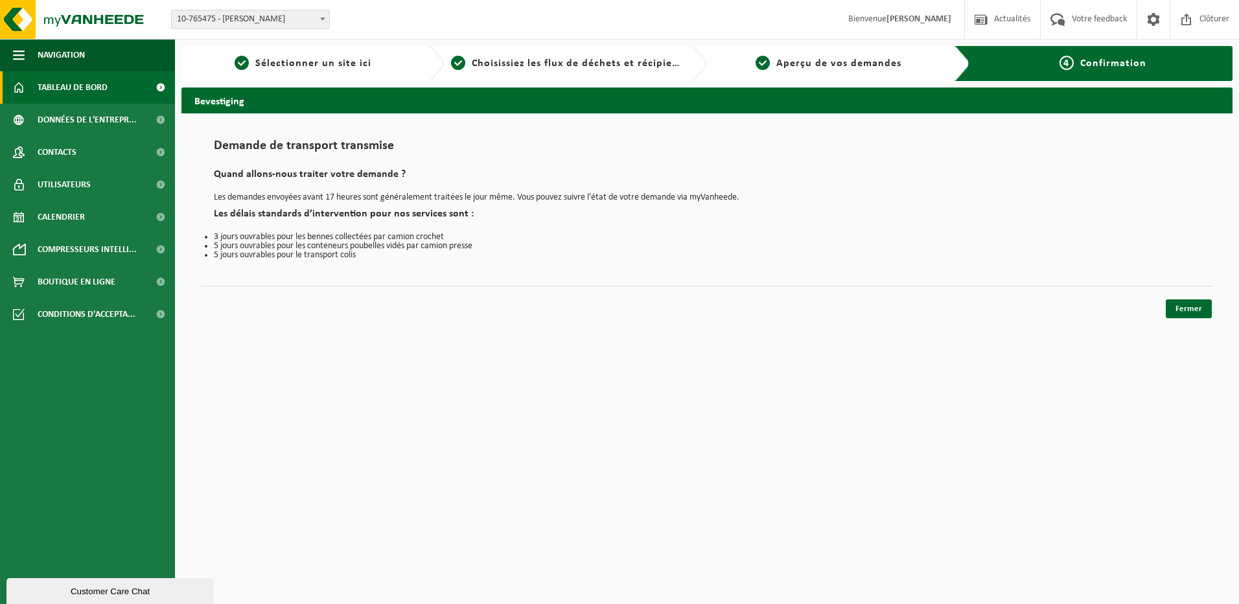
click at [65, 85] on span "Tableau de bord" at bounding box center [73, 87] width 70 height 32
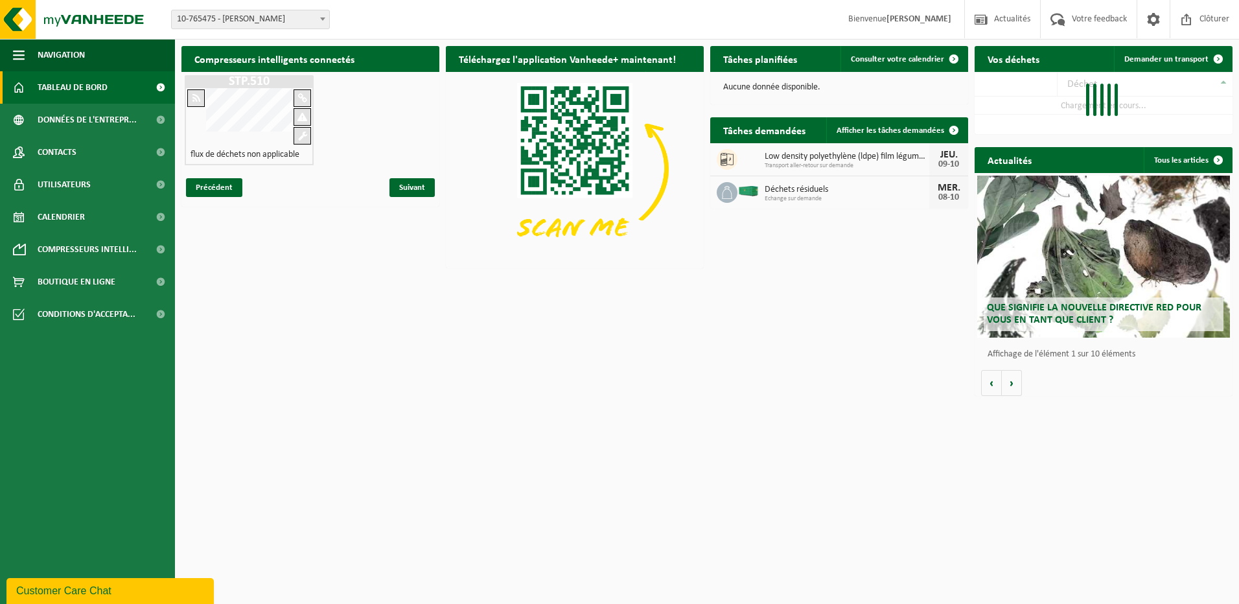
click at [796, 161] on span "Low density polyethylène (ldpe) film légumes, en vrac" at bounding box center [847, 157] width 165 height 10
